Goal: Navigation & Orientation: Find specific page/section

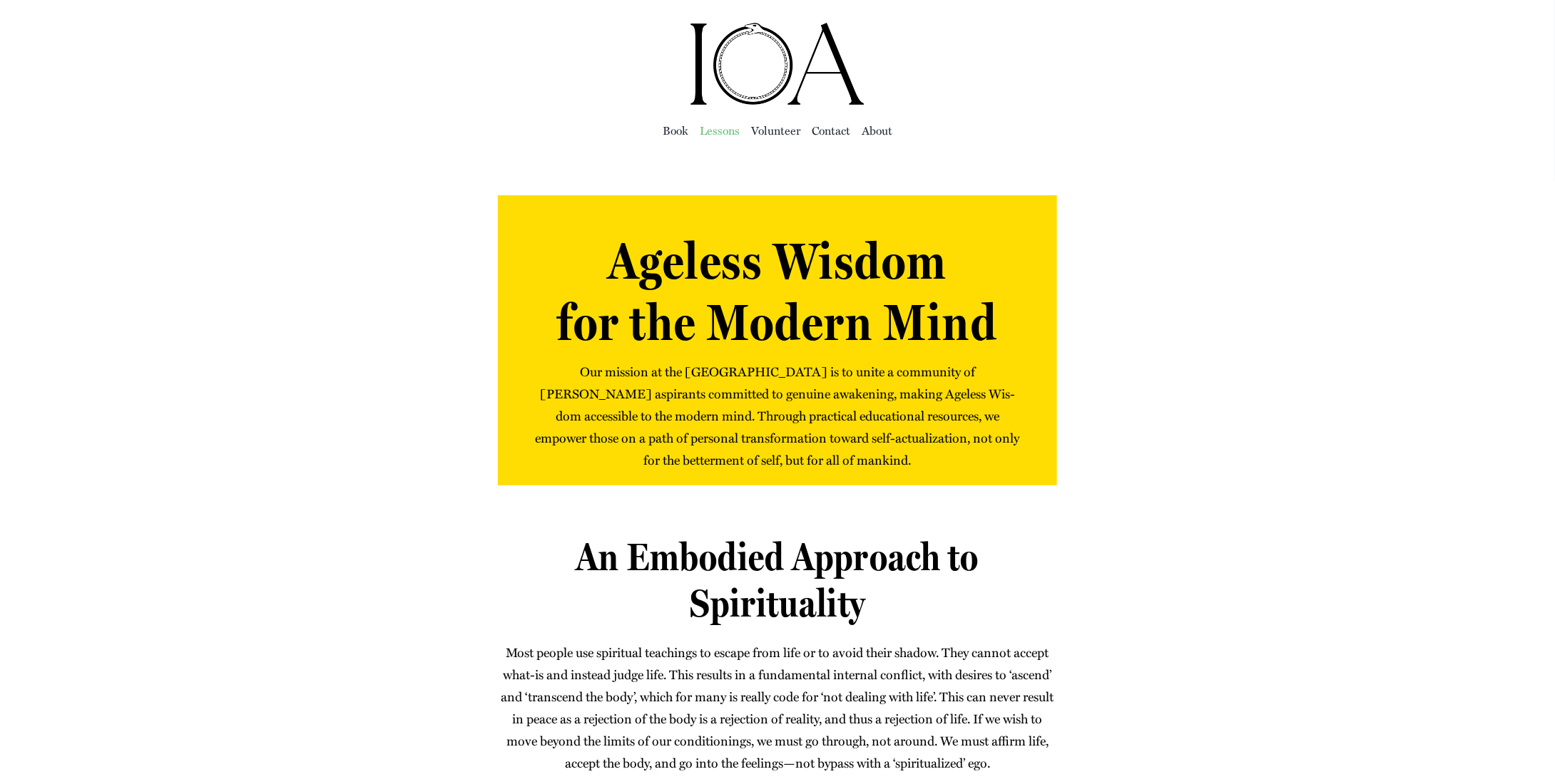
click at [711, 124] on span "Lessons" at bounding box center [719, 131] width 40 height 20
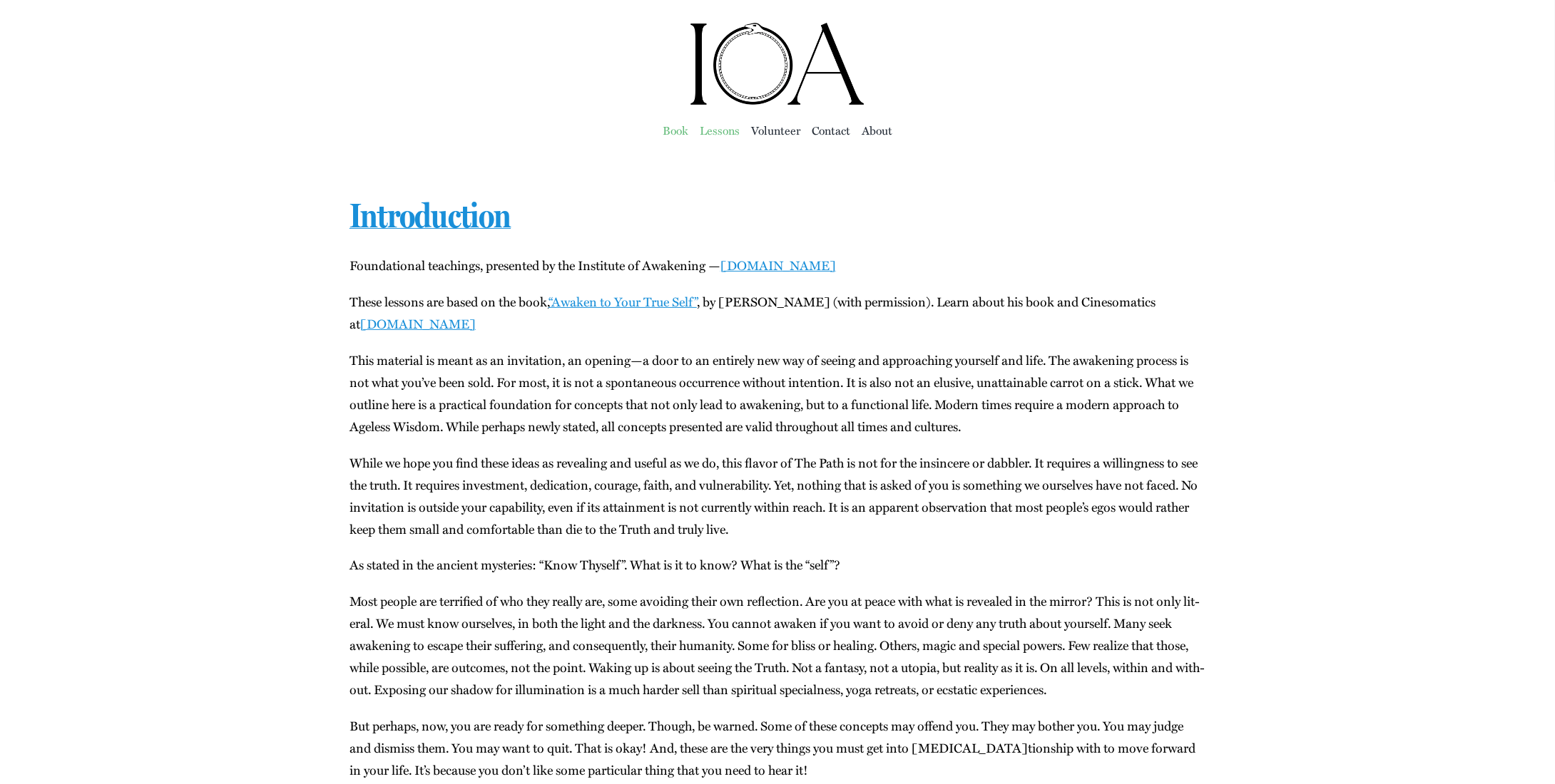
click at [671, 131] on span "Book" at bounding box center [675, 131] width 26 height 20
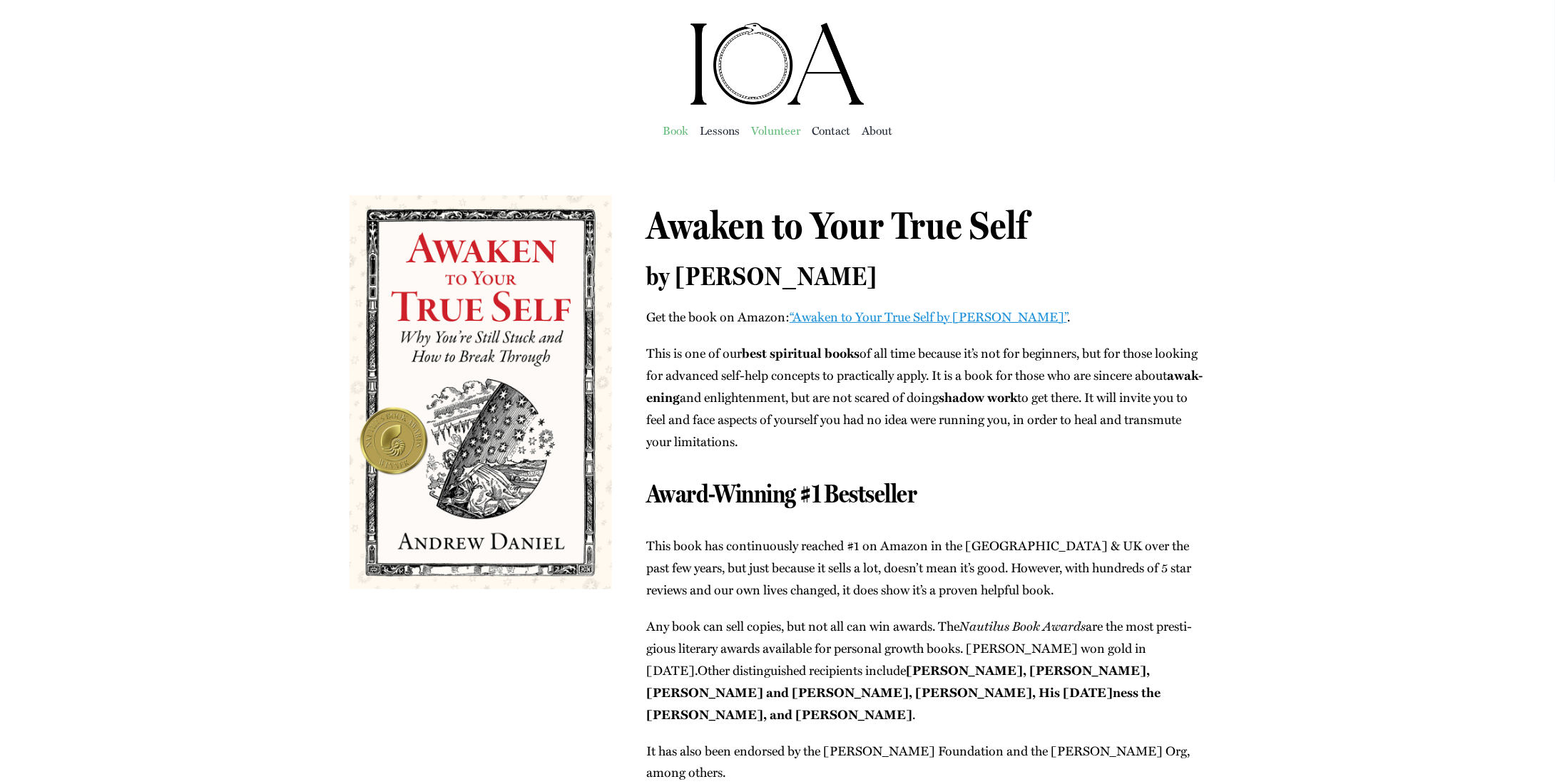
click at [789, 136] on span "Vol­un­teer" at bounding box center [775, 131] width 50 height 20
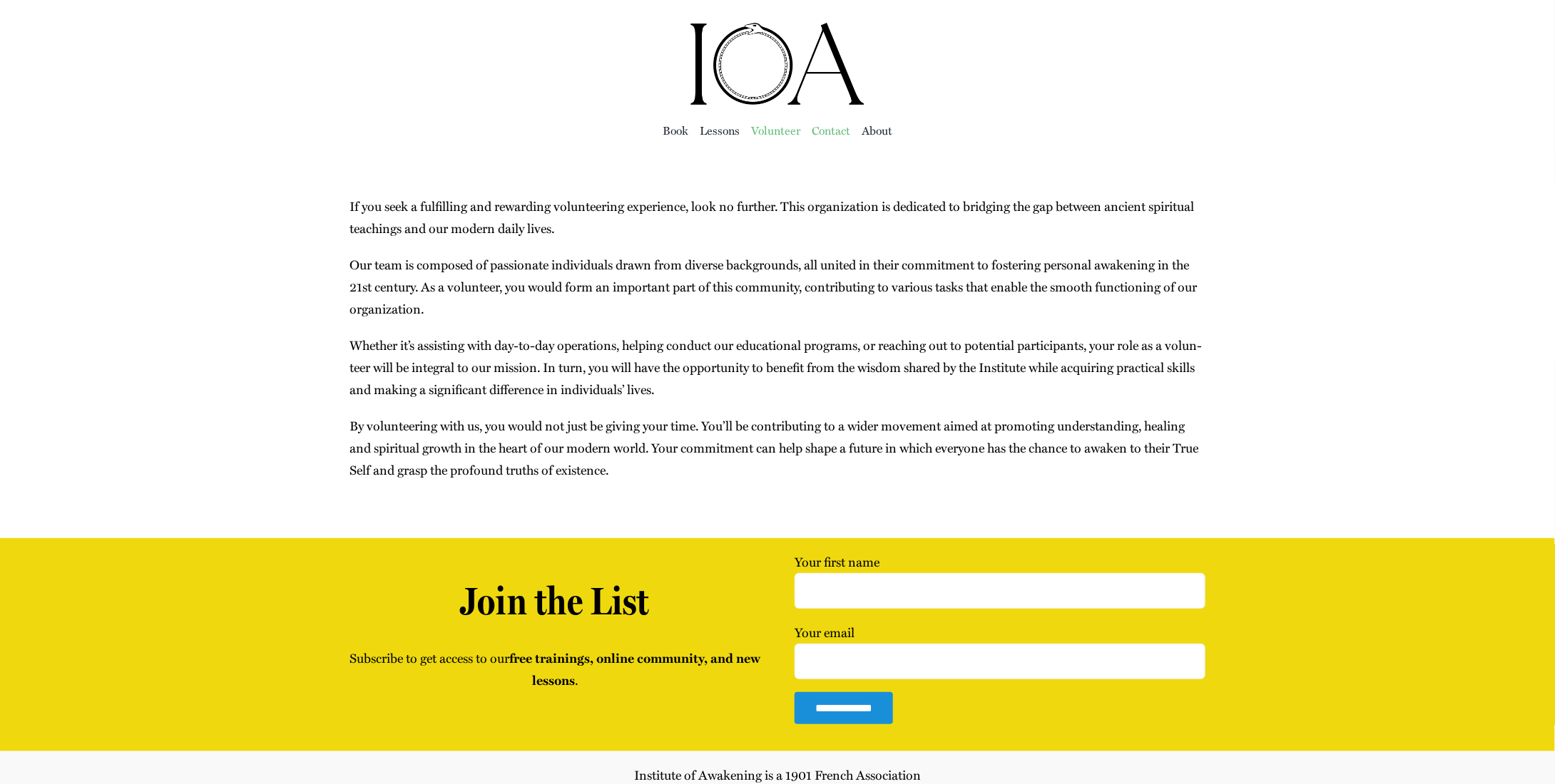
click at [839, 133] on span "Con­tact" at bounding box center [831, 131] width 39 height 20
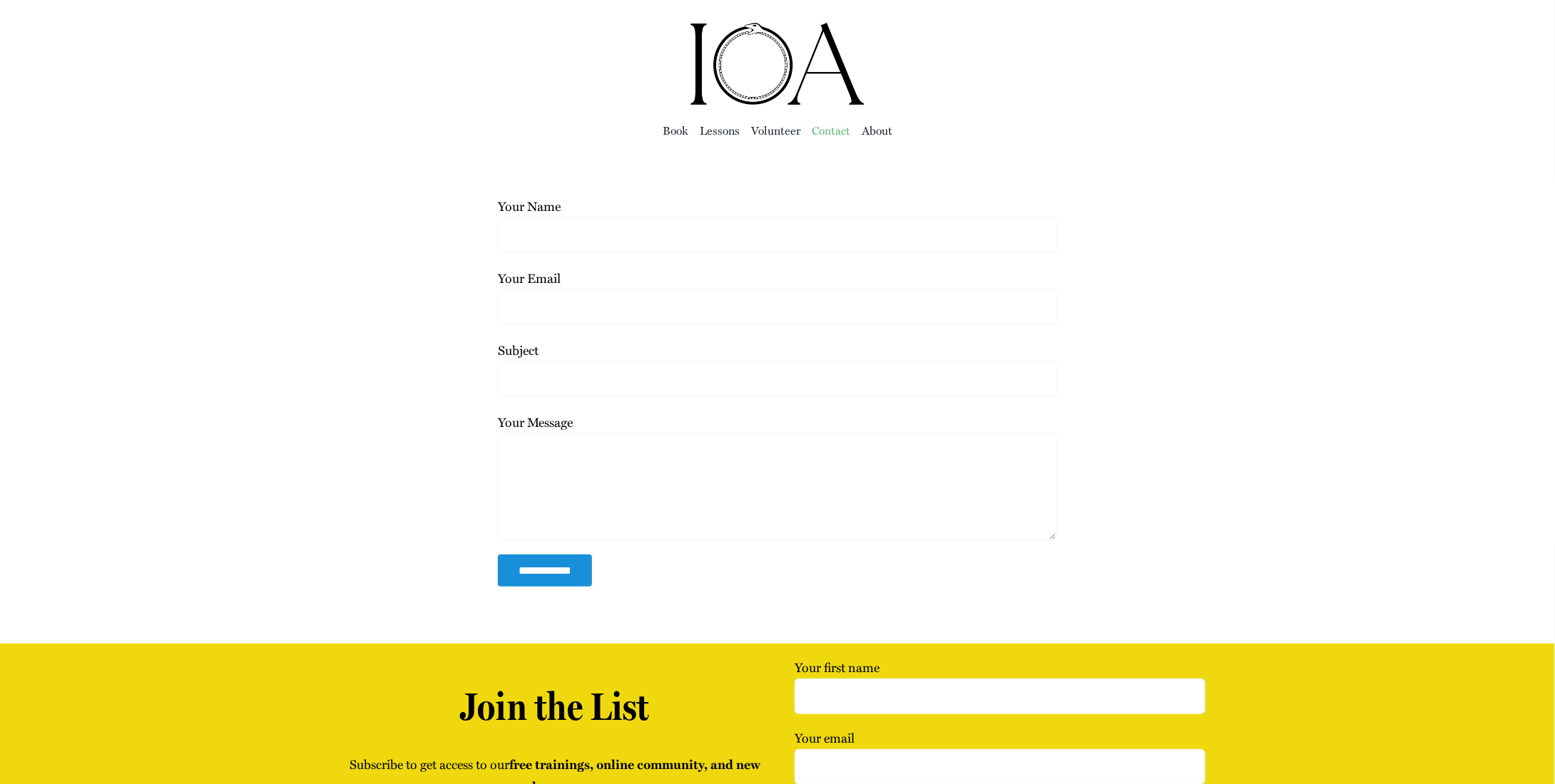
click at [918, 140] on ul "Book Lessons Vol­un­teer Con­tact About" at bounding box center [777, 130] width 856 height 46
drag, startPoint x: 860, startPoint y: 122, endPoint x: 875, endPoint y: 129, distance: 16.6
click at [861, 122] on ul "Book Lessons Vol­un­teer Con­tact About" at bounding box center [777, 130] width 856 height 46
click at [877, 130] on span "About" at bounding box center [877, 131] width 31 height 20
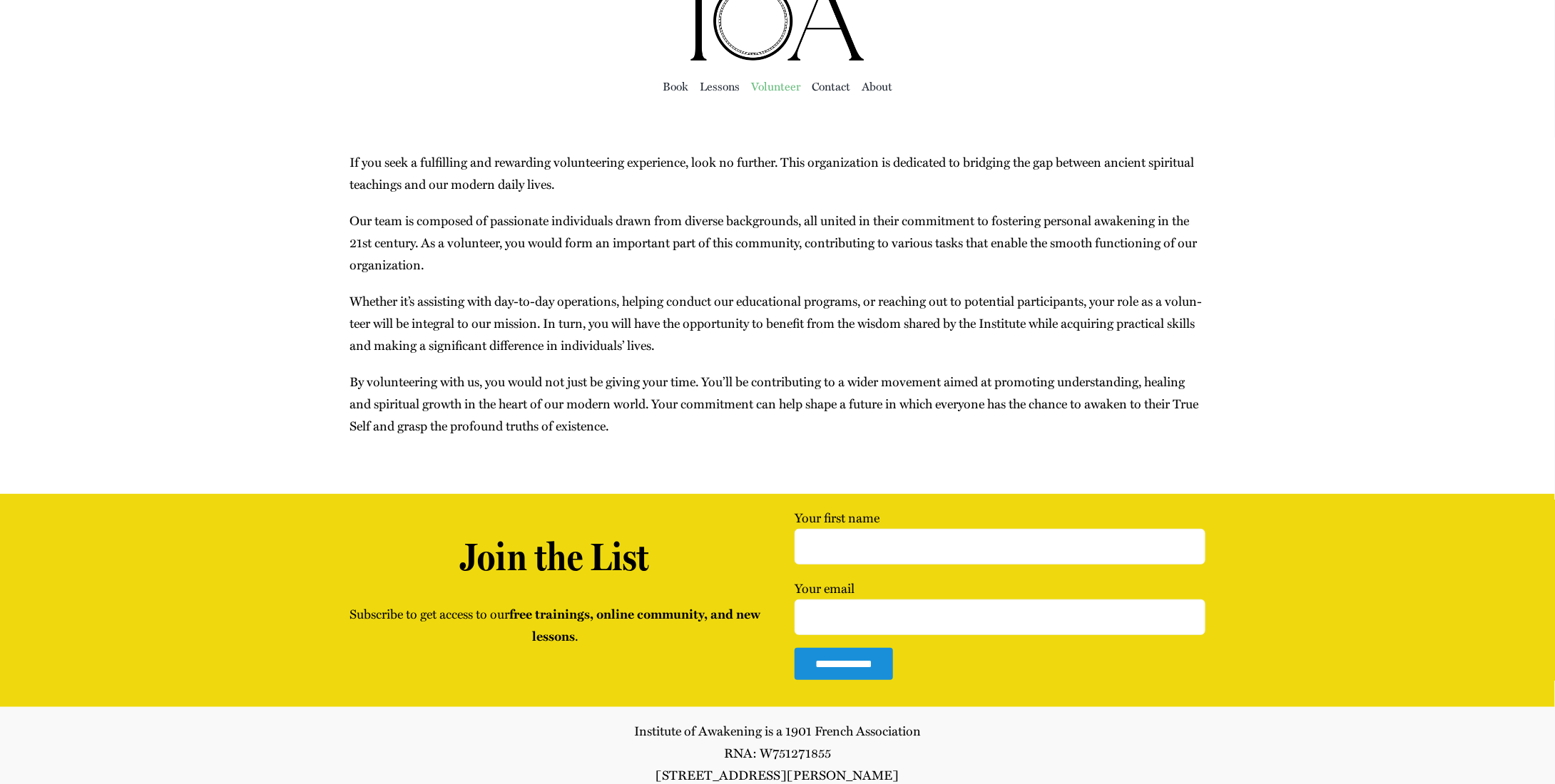
scroll to position [108, 0]
